Goal: Task Accomplishment & Management: Manage account settings

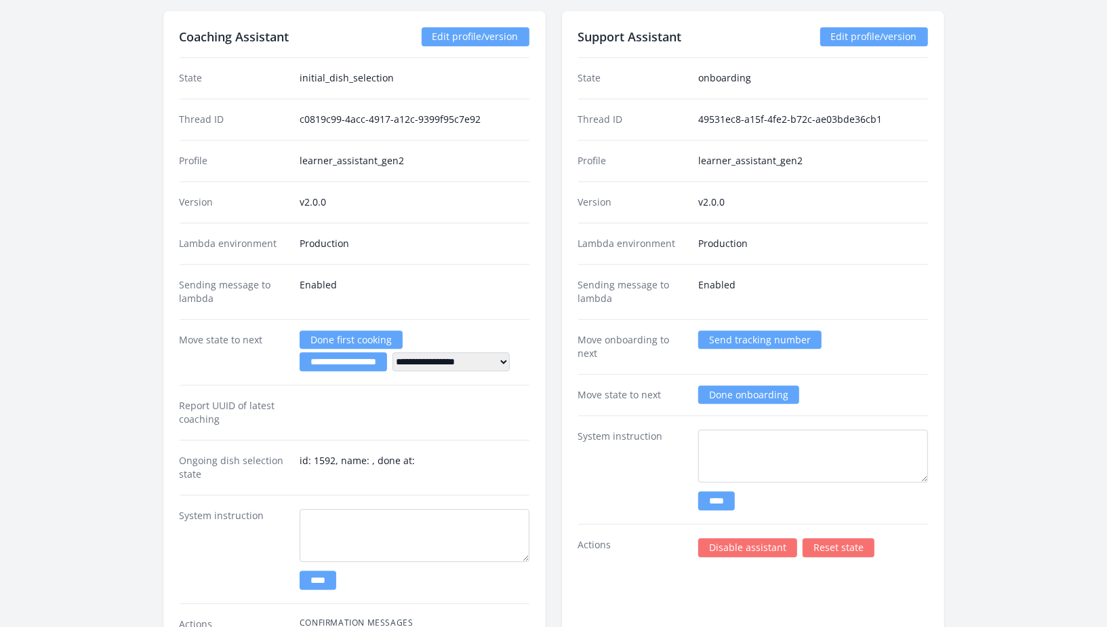
scroll to position [2077, 0]
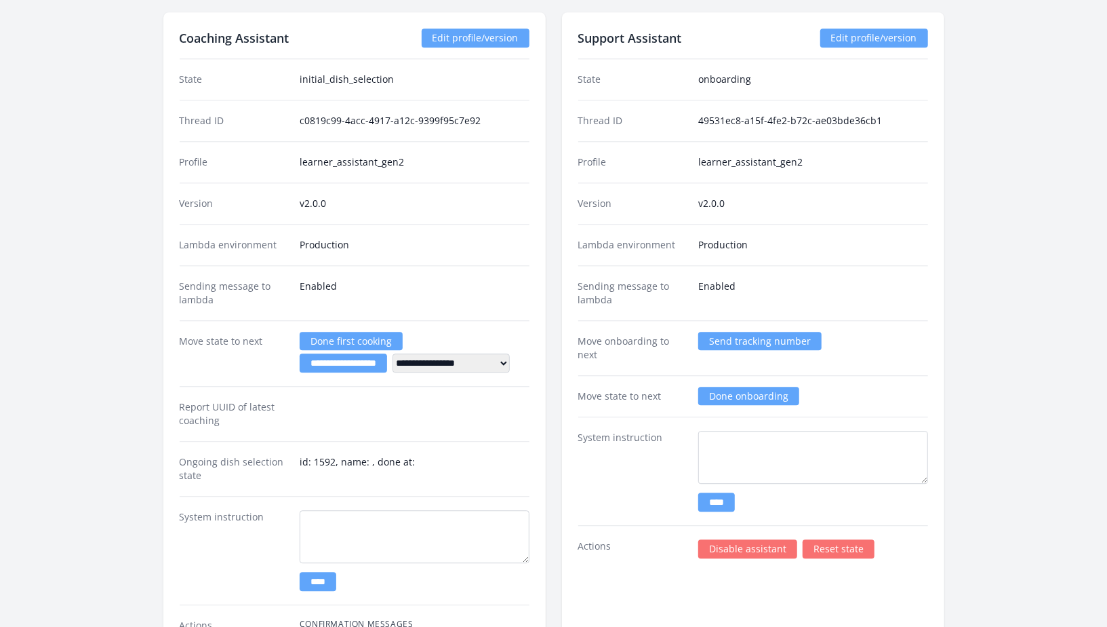
click at [510, 355] on select "**********" at bounding box center [451, 362] width 117 height 19
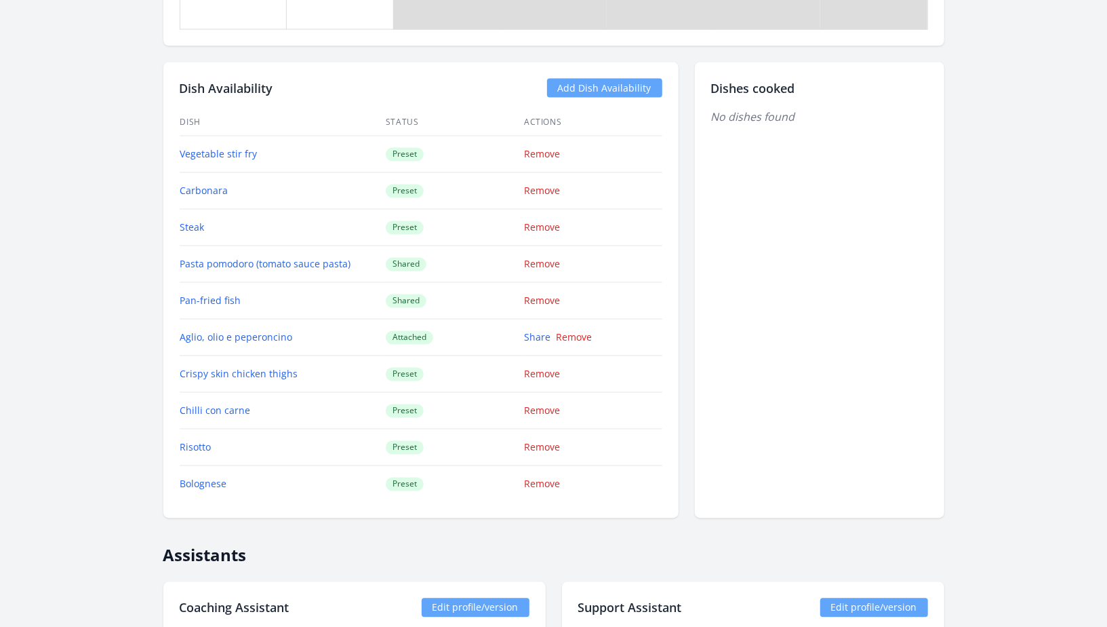
scroll to position [1478, 0]
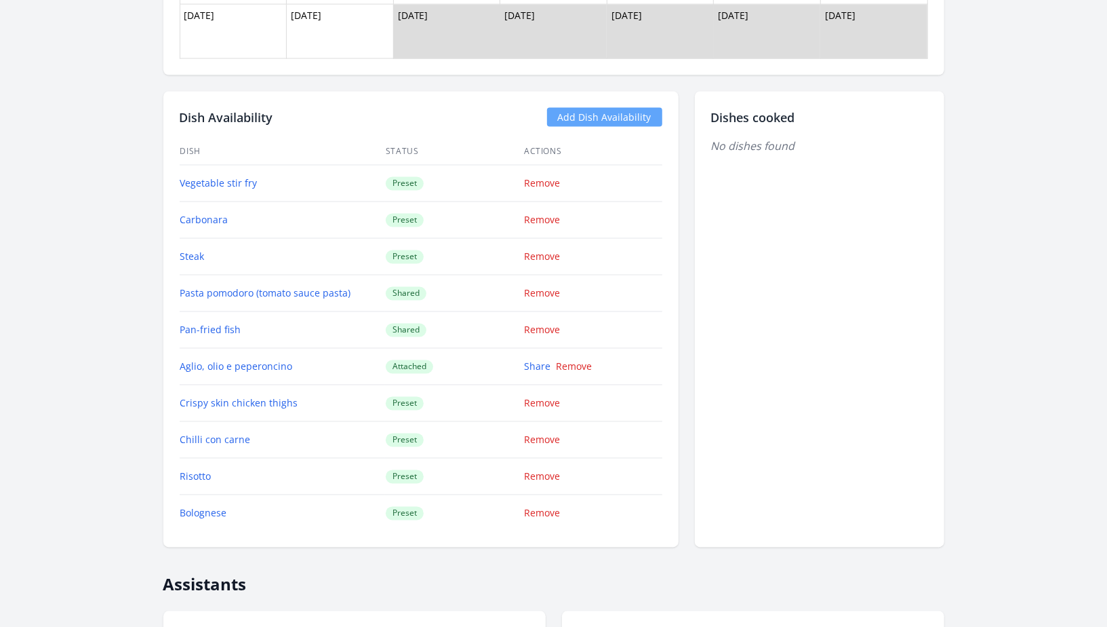
click at [572, 115] on link "Add Dish Availability" at bounding box center [604, 117] width 115 height 19
click at [690, 389] on div "Dish Availability Add Dish Availability Dish Status Actions Vegetable stir fry …" at bounding box center [553, 320] width 781 height 456
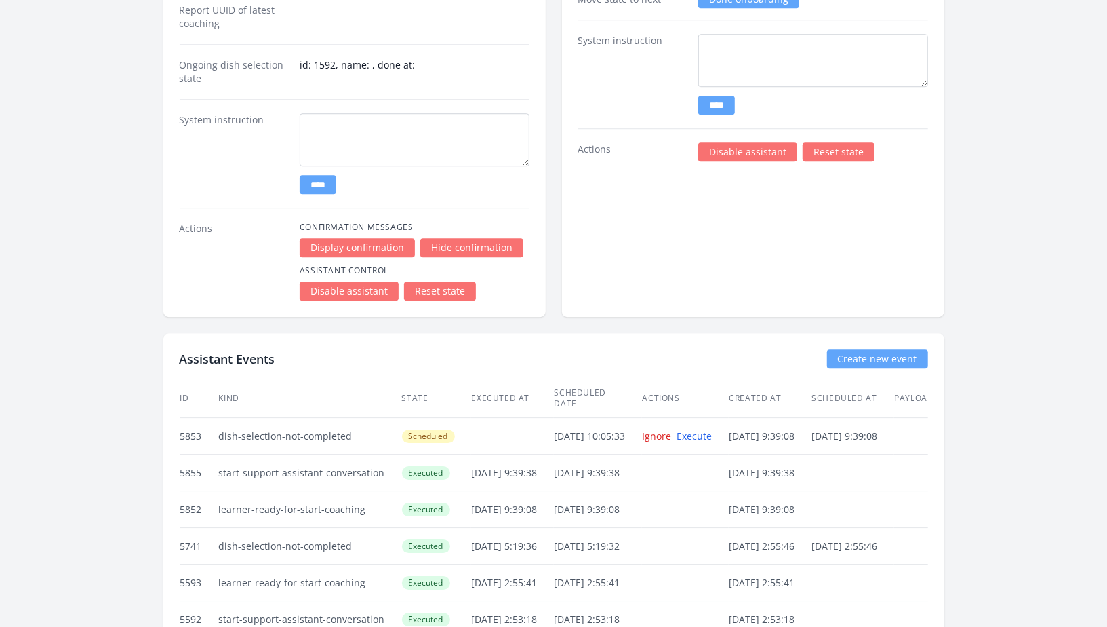
scroll to position [2501, 0]
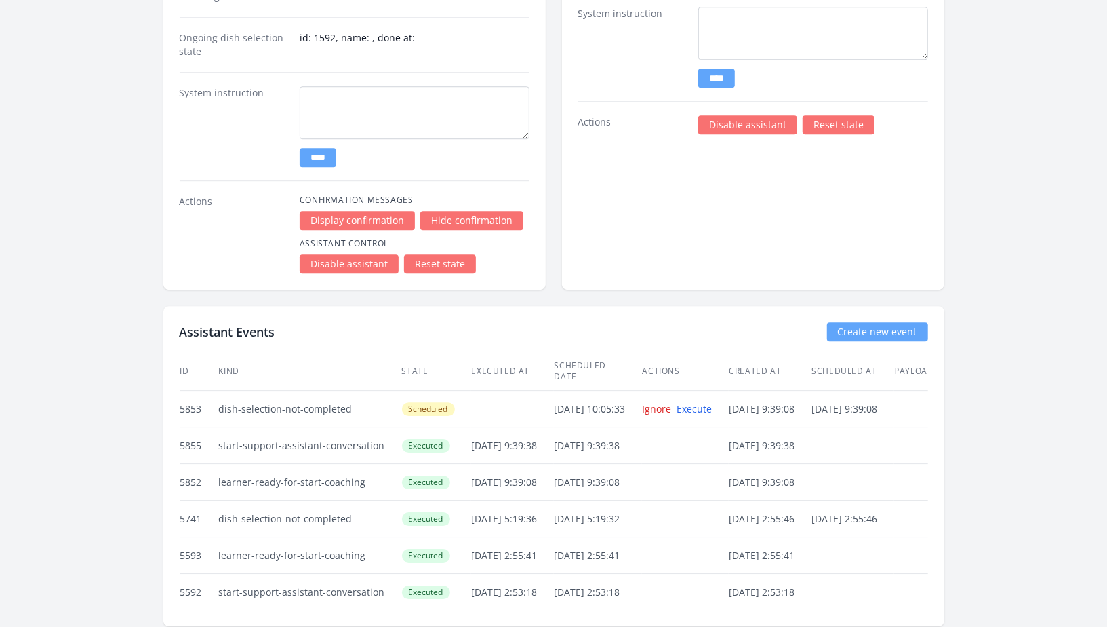
click at [554, 391] on td at bounding box center [512, 409] width 83 height 37
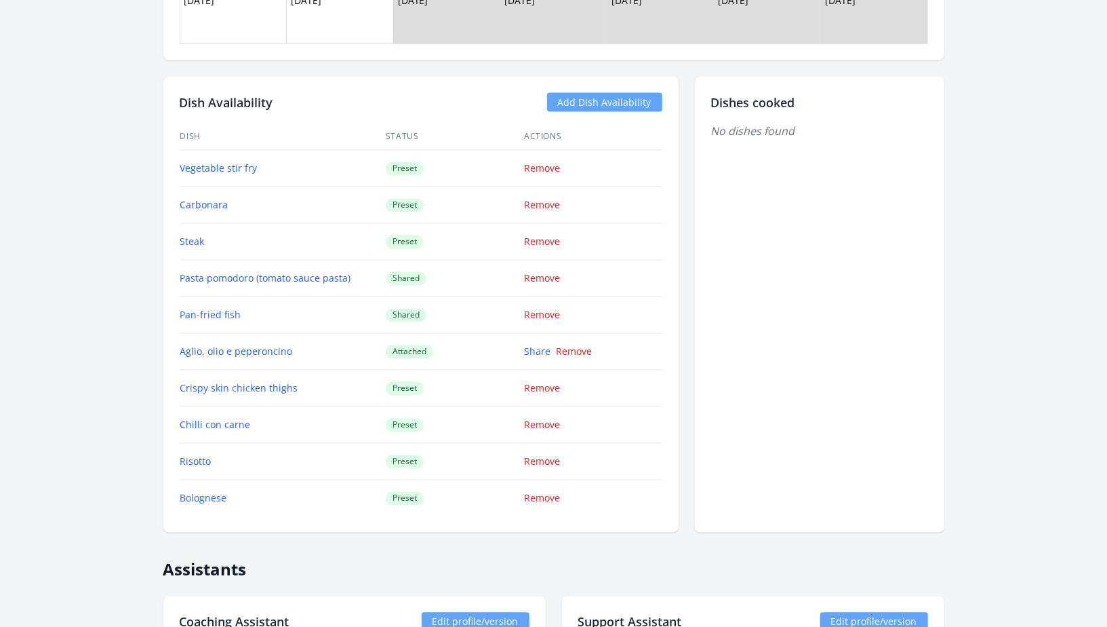
scroll to position [1490, 0]
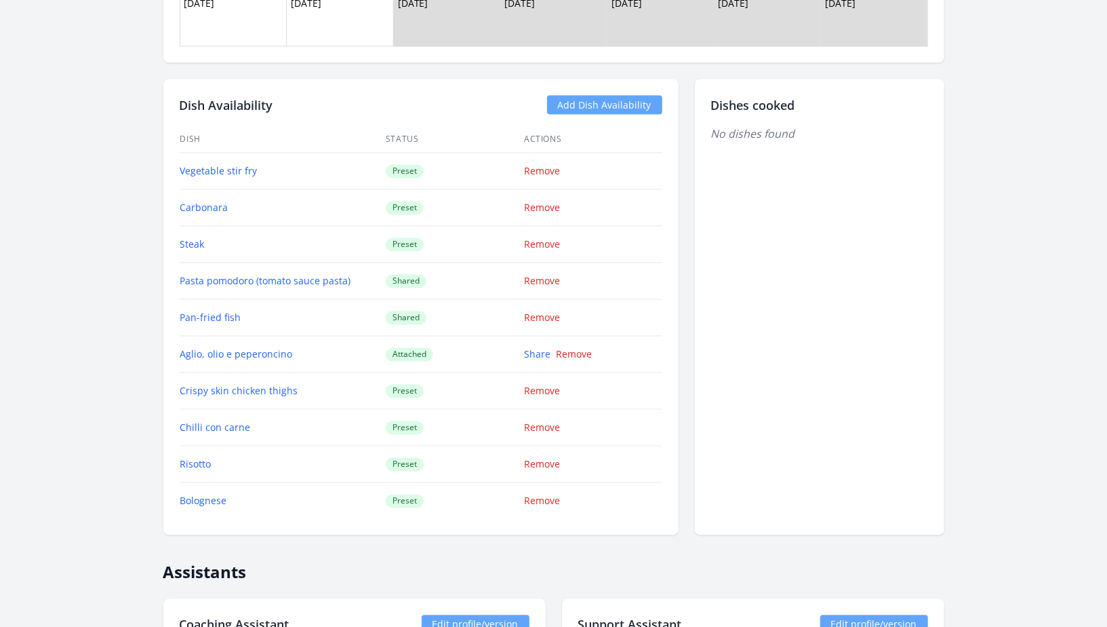
click at [620, 102] on link "Add Dish Availability" at bounding box center [604, 105] width 115 height 19
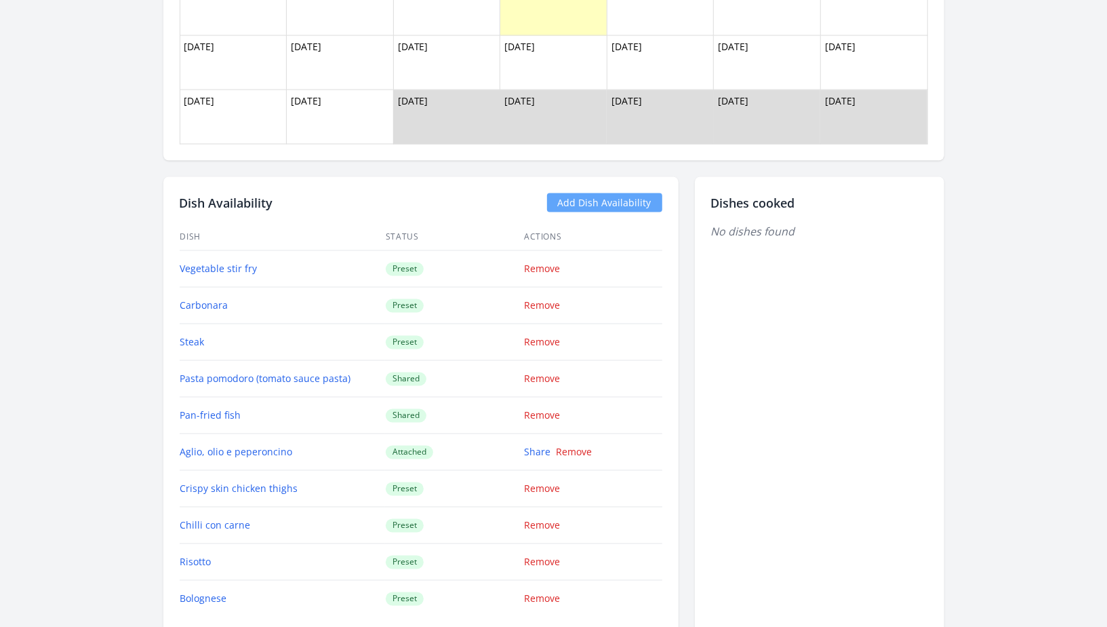
scroll to position [1411, 0]
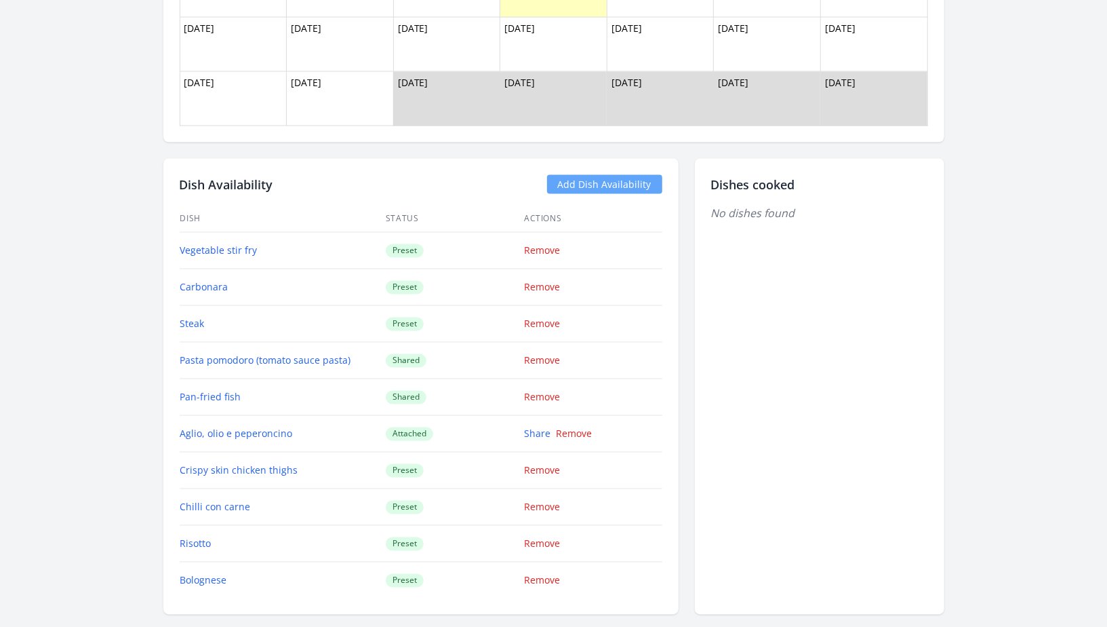
click at [586, 182] on link "Add Dish Availability" at bounding box center [604, 184] width 115 height 19
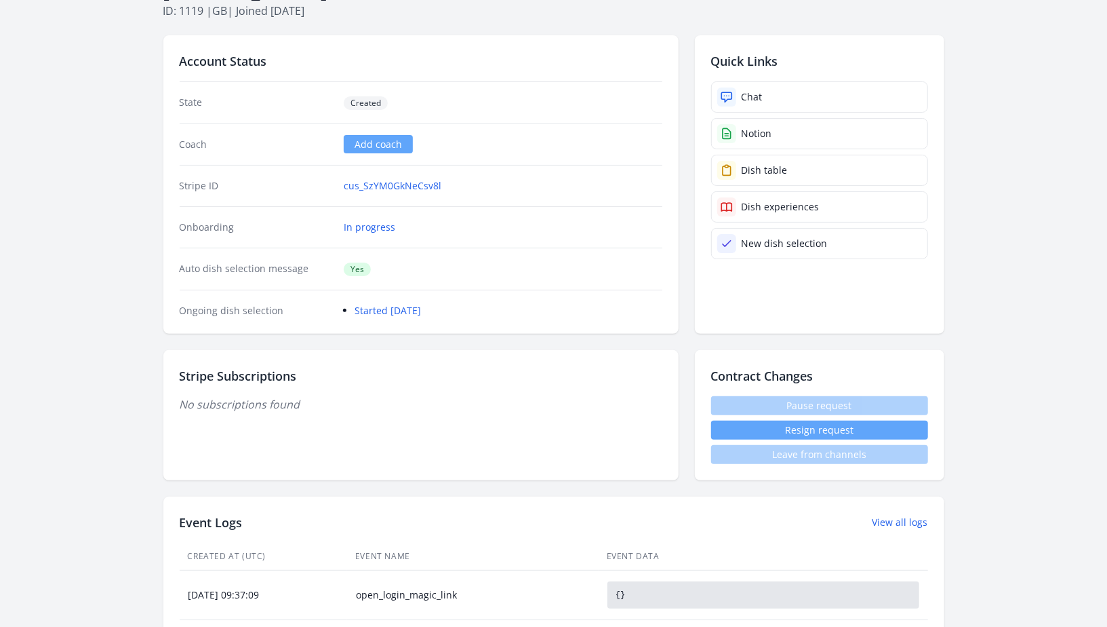
scroll to position [0, 0]
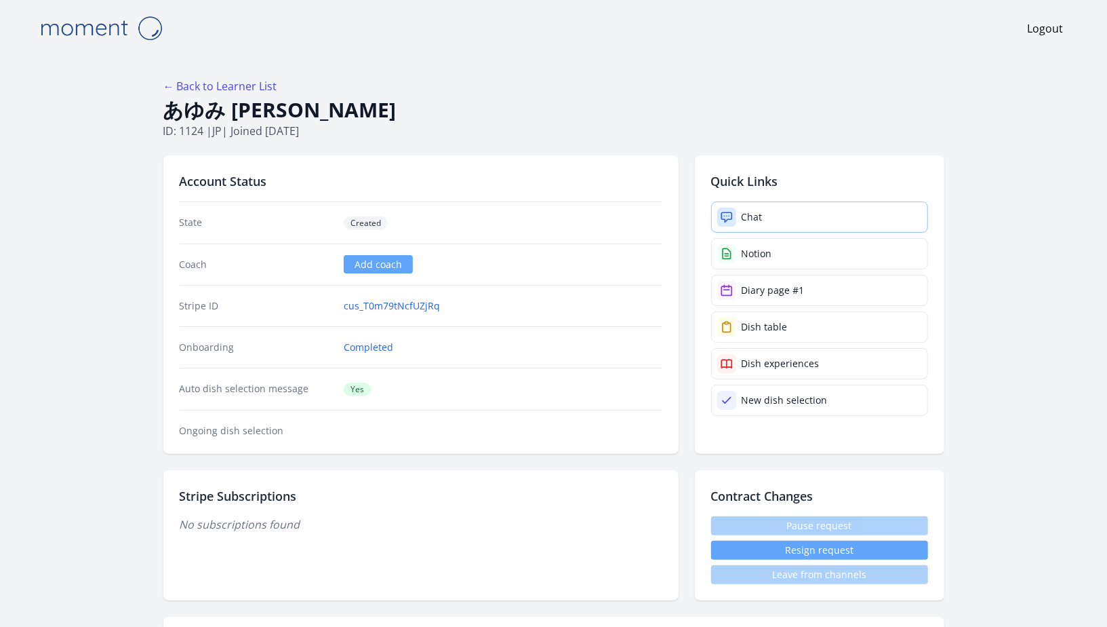
click at [772, 204] on link "Chat" at bounding box center [819, 216] width 217 height 31
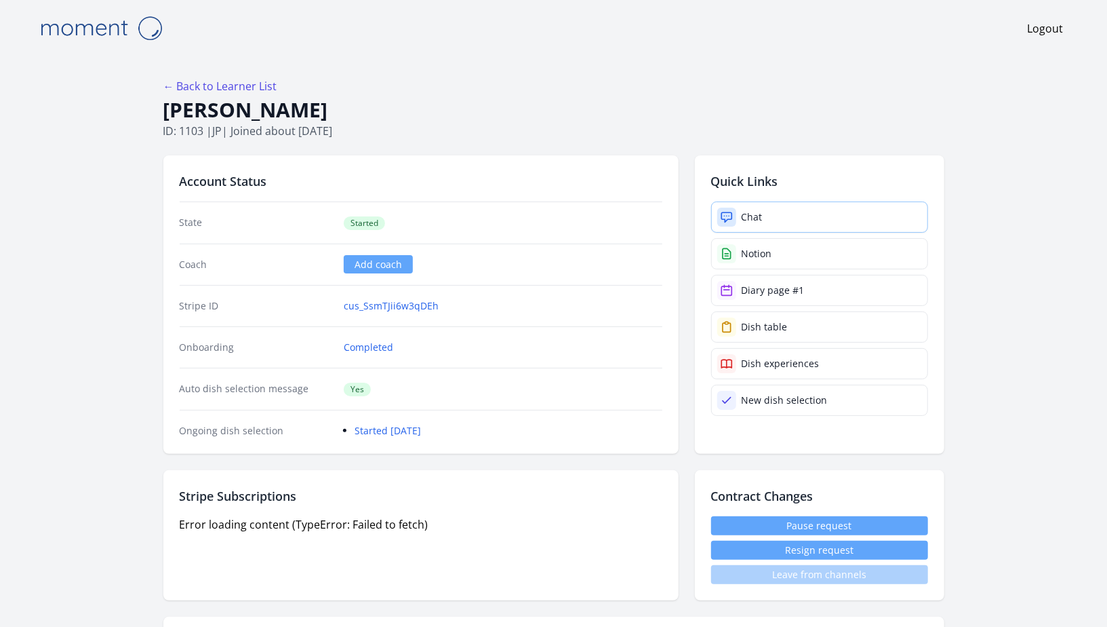
click at [749, 212] on div "Chat" at bounding box center [752, 217] width 21 height 14
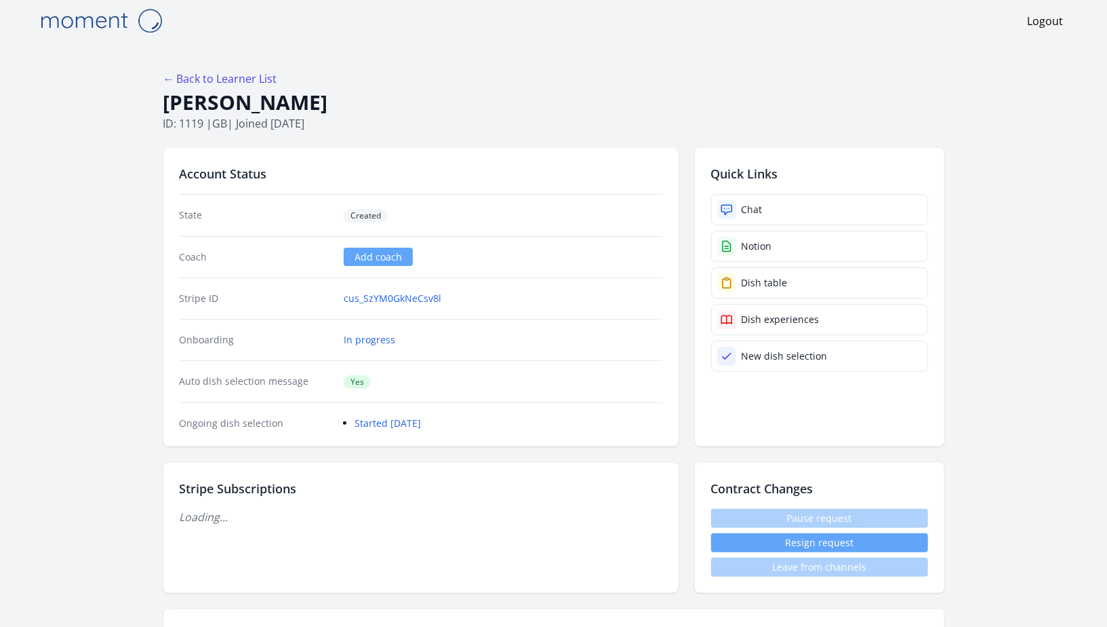
scroll to position [9, 0]
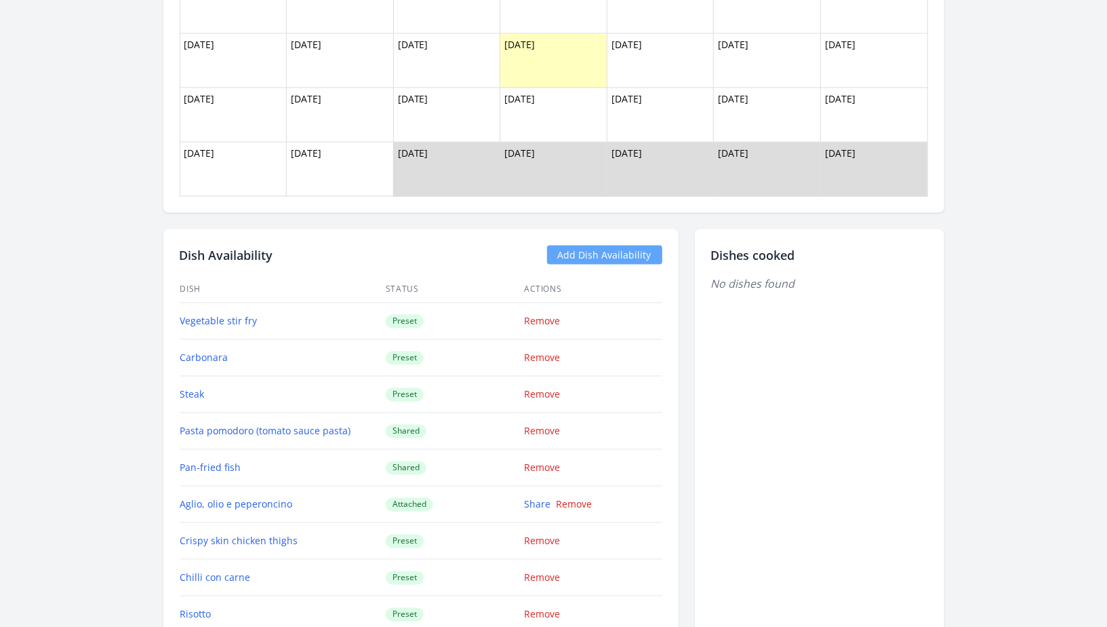
scroll to position [1508, 0]
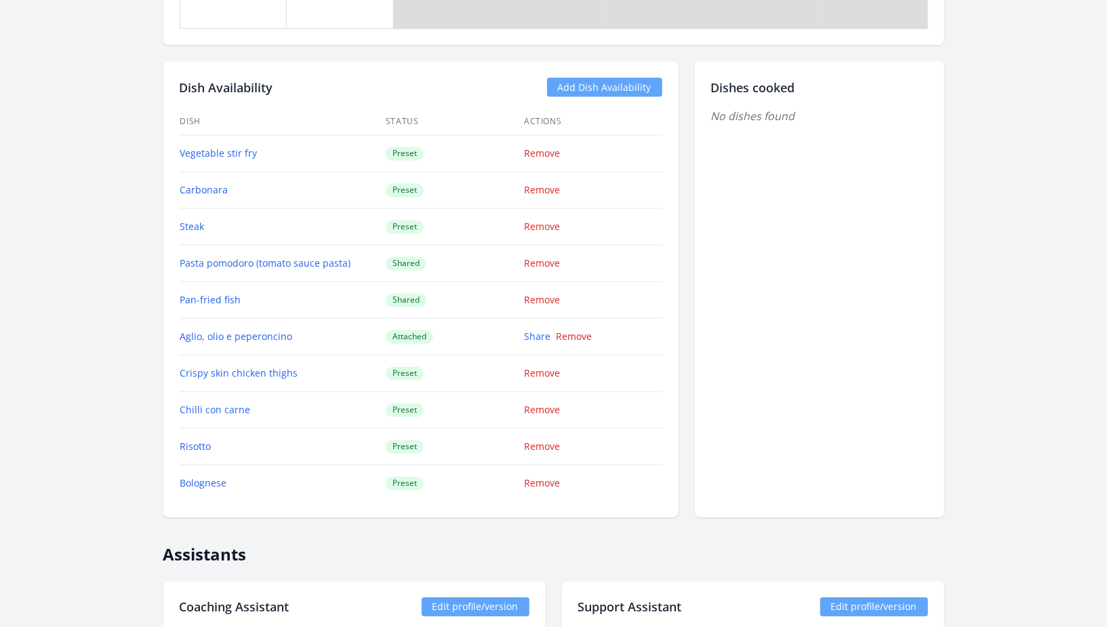
click at [603, 78] on link "Add Dish Availability" at bounding box center [604, 87] width 115 height 19
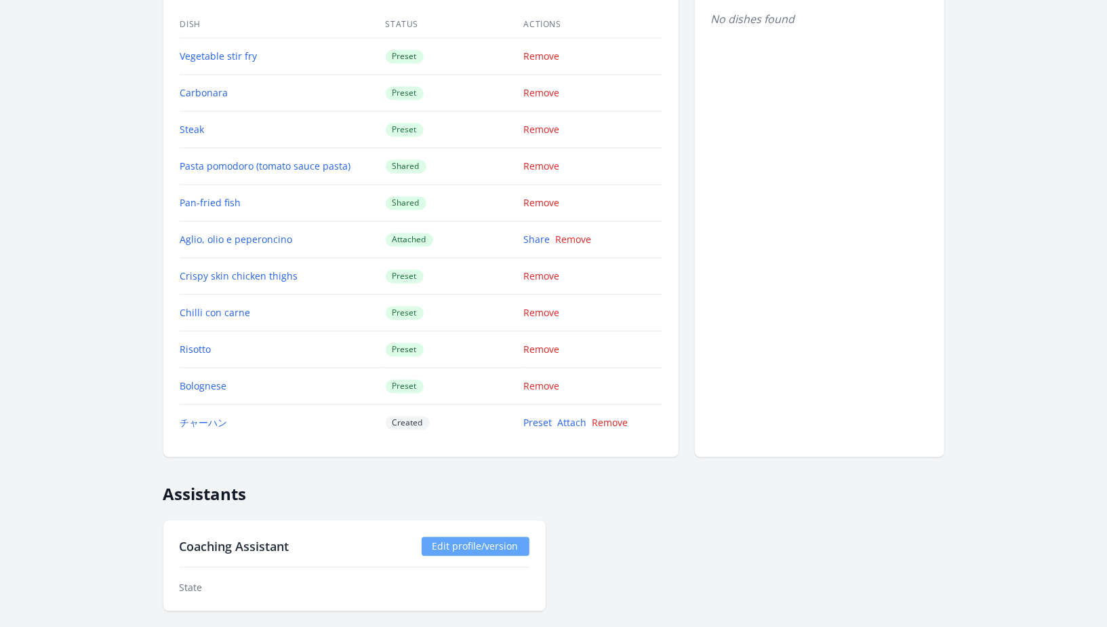
scroll to position [1591, 0]
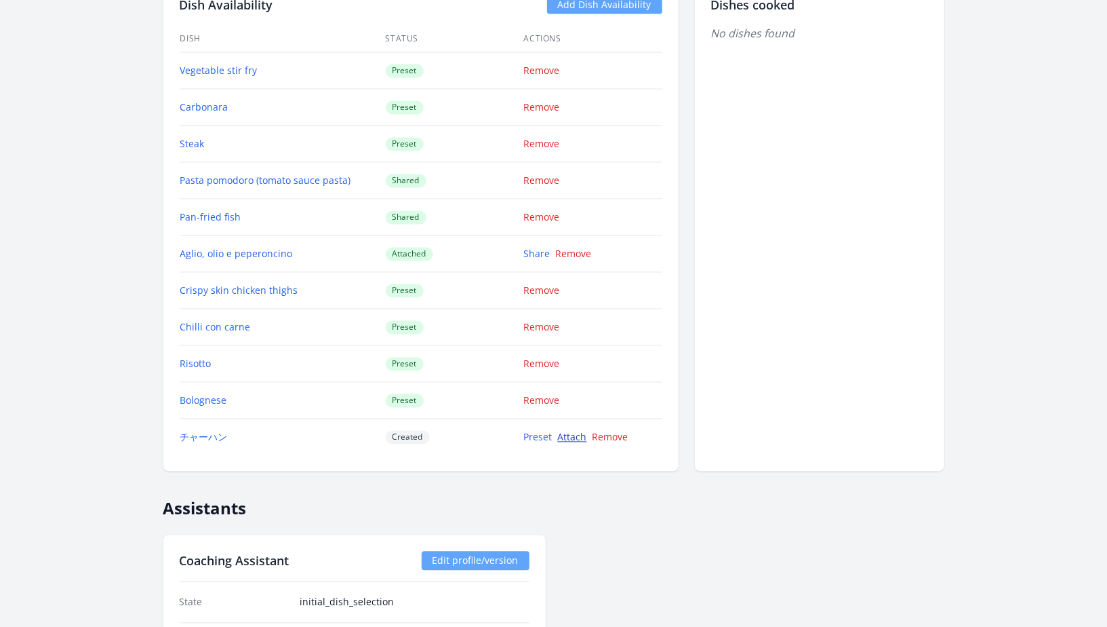
click at [565, 431] on link "Attach" at bounding box center [572, 437] width 29 height 13
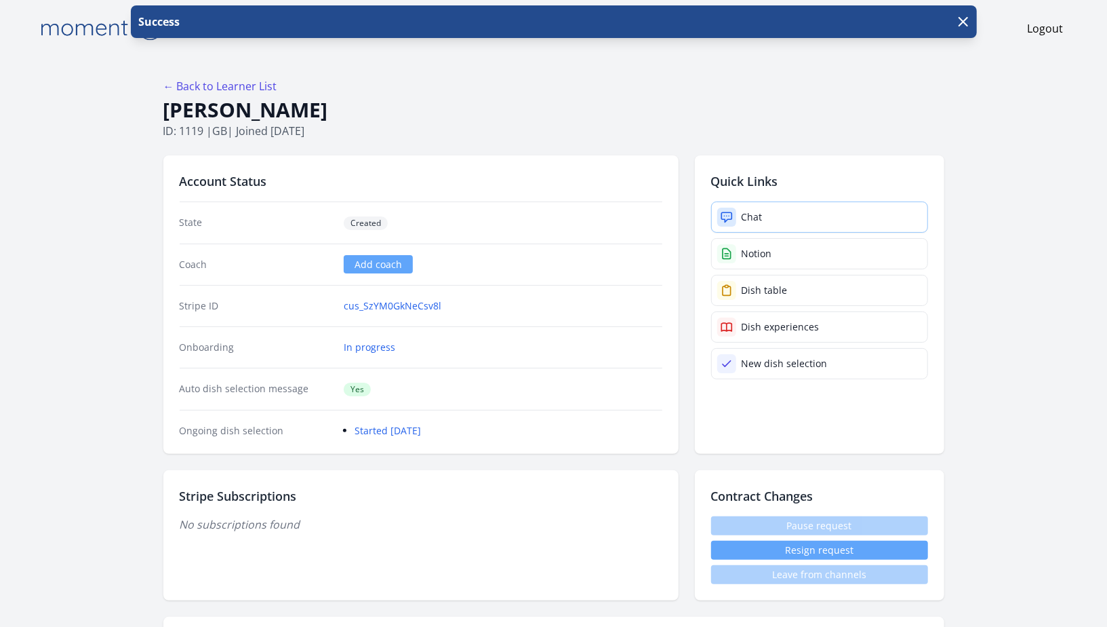
click at [753, 215] on div "Chat" at bounding box center [752, 217] width 21 height 14
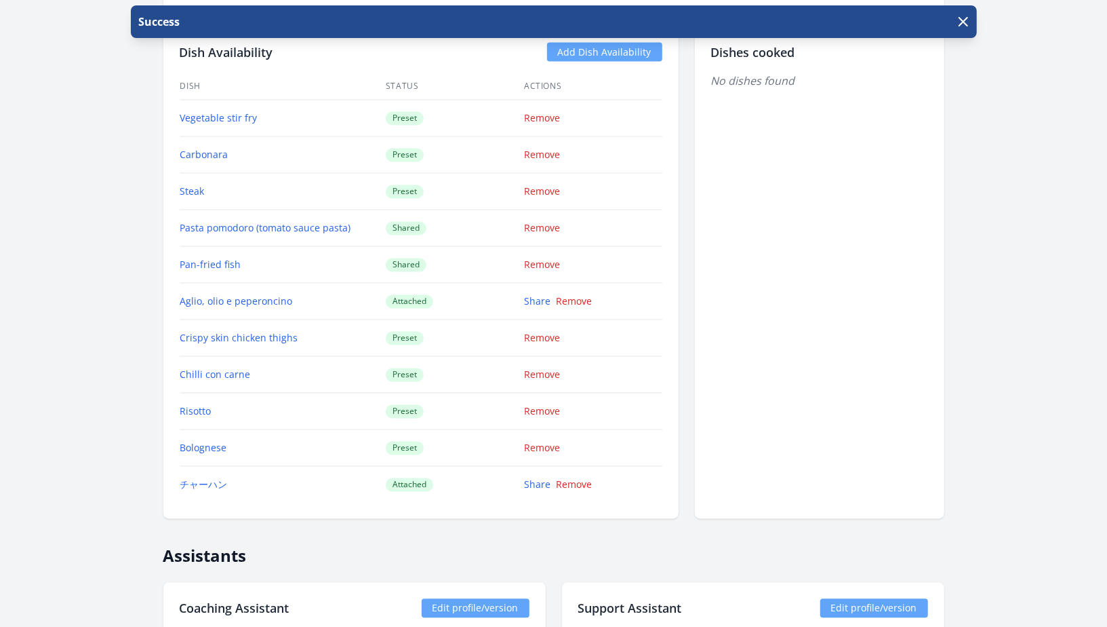
scroll to position [1541, 0]
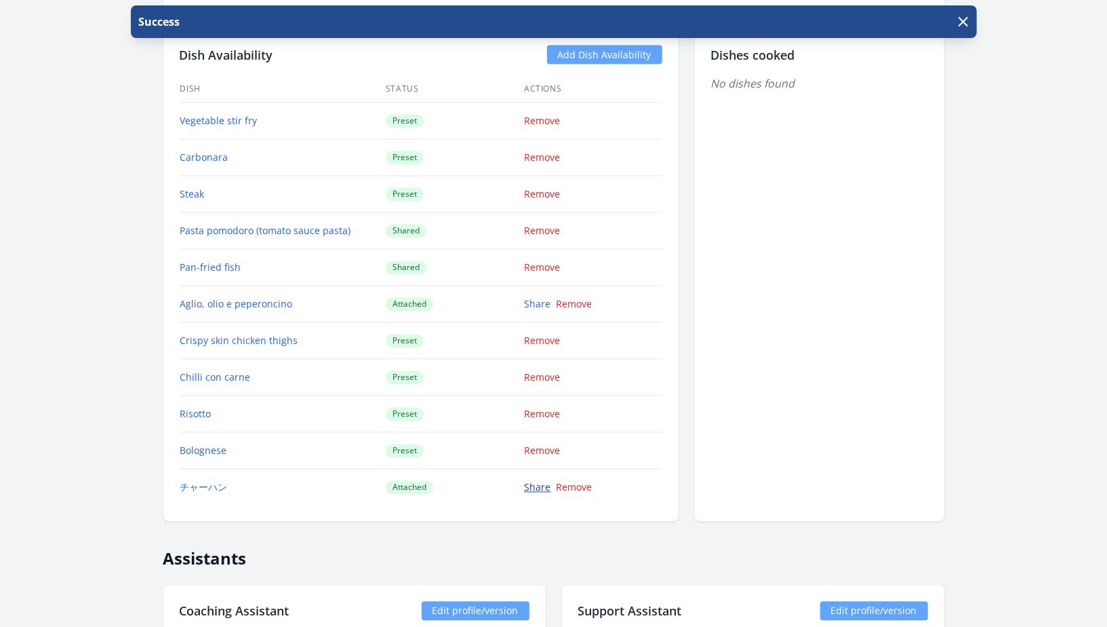
click at [532, 482] on link "Share" at bounding box center [537, 487] width 26 height 13
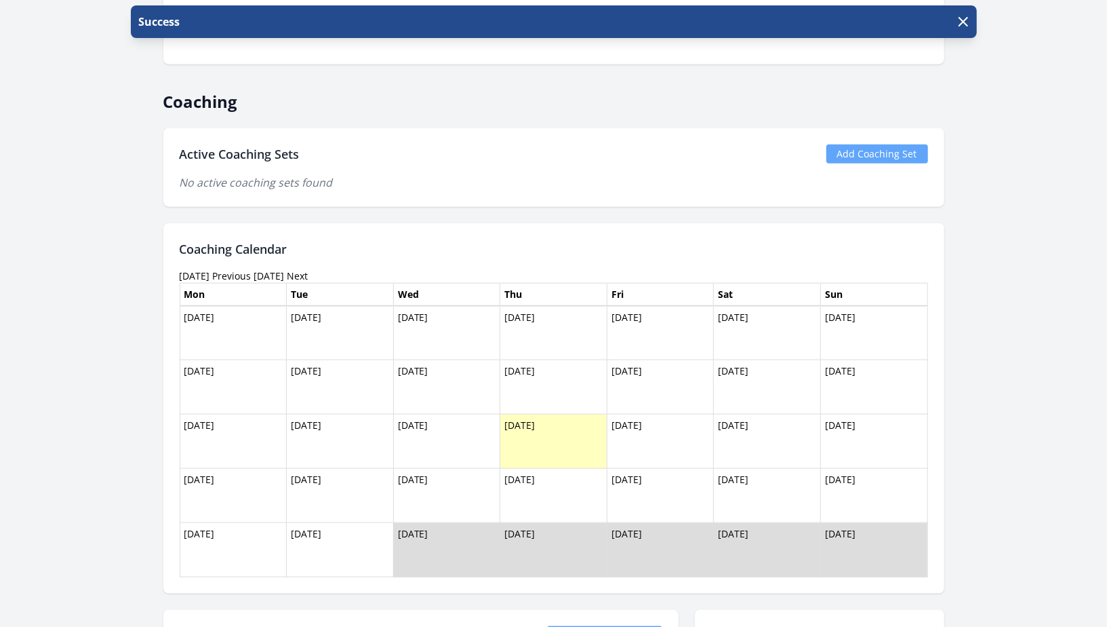
scroll to position [950, 0]
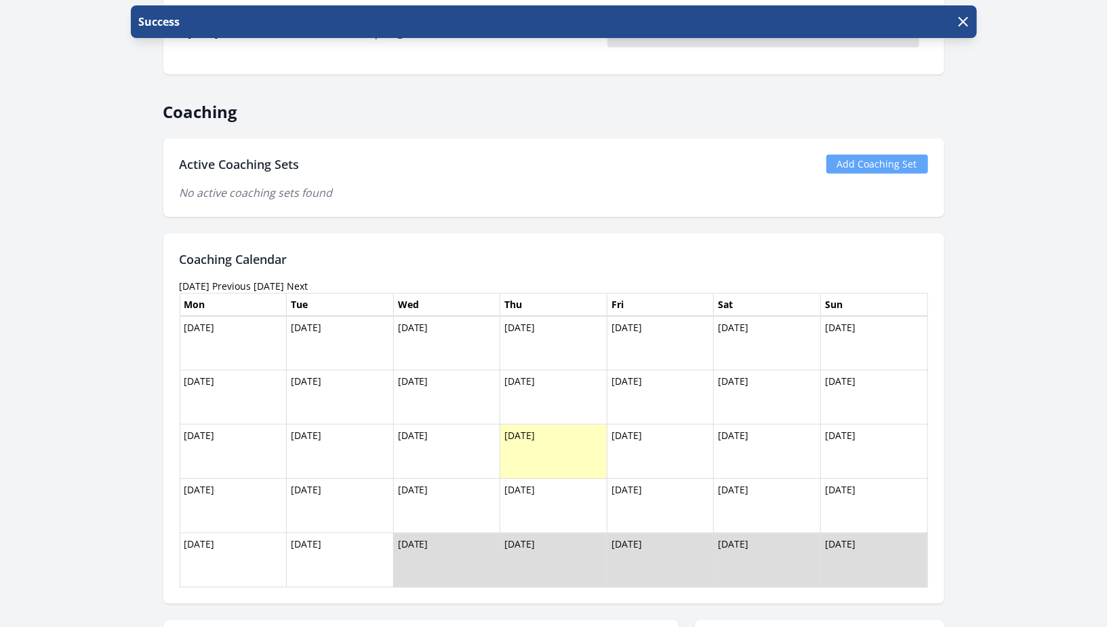
click at [860, 158] on link "Add Coaching Set" at bounding box center [878, 164] width 102 height 19
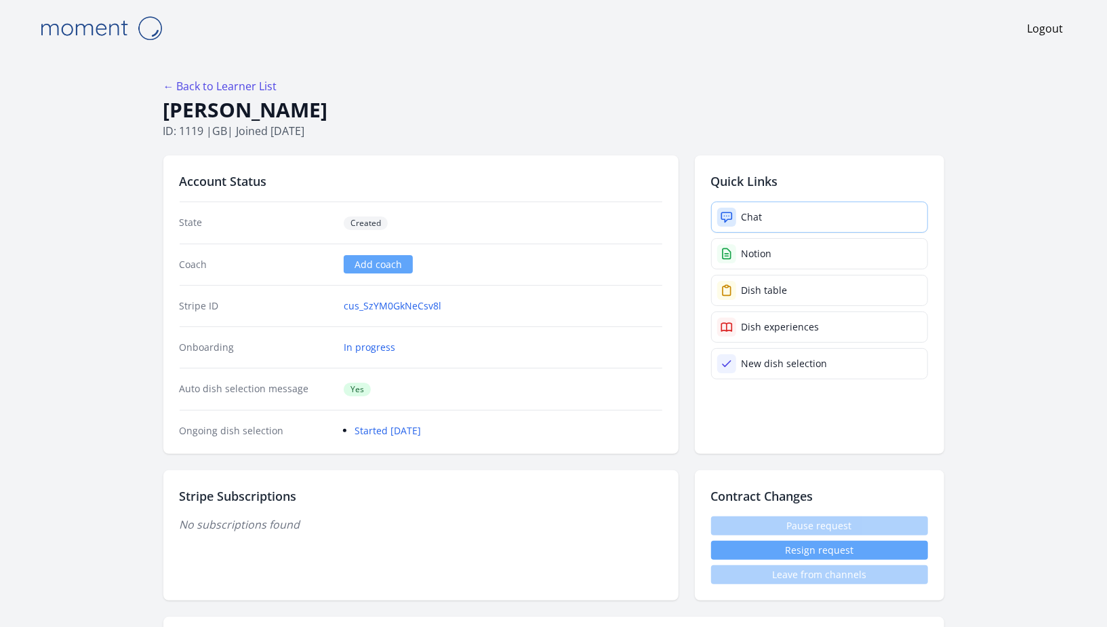
click at [765, 219] on link "Chat" at bounding box center [819, 216] width 217 height 31
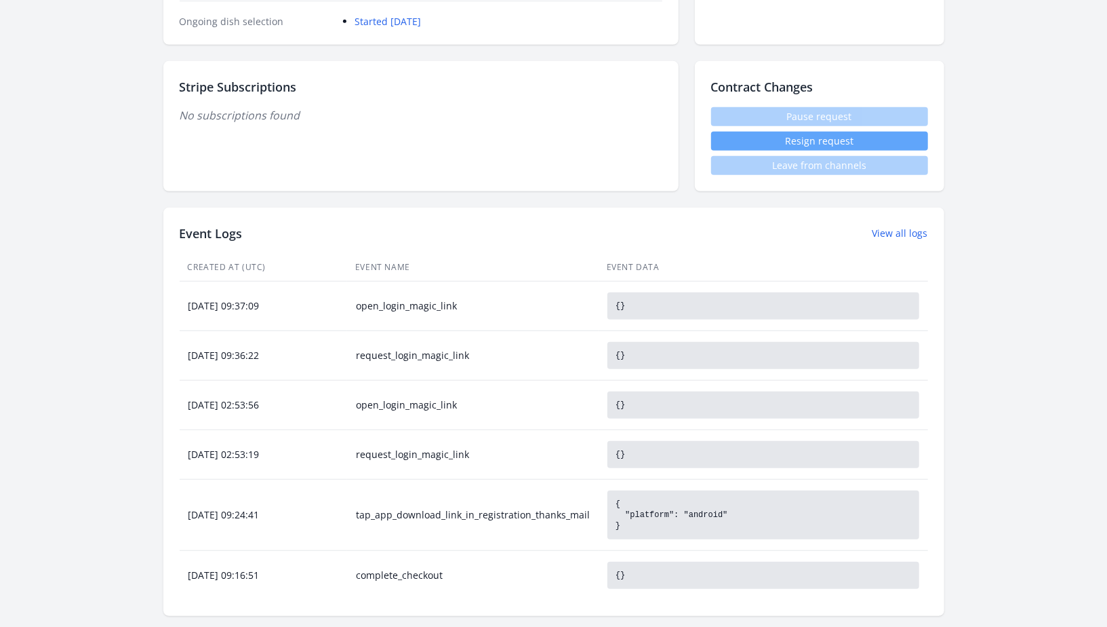
scroll to position [767, 0]
